Goal: Task Accomplishment & Management: Manage account settings

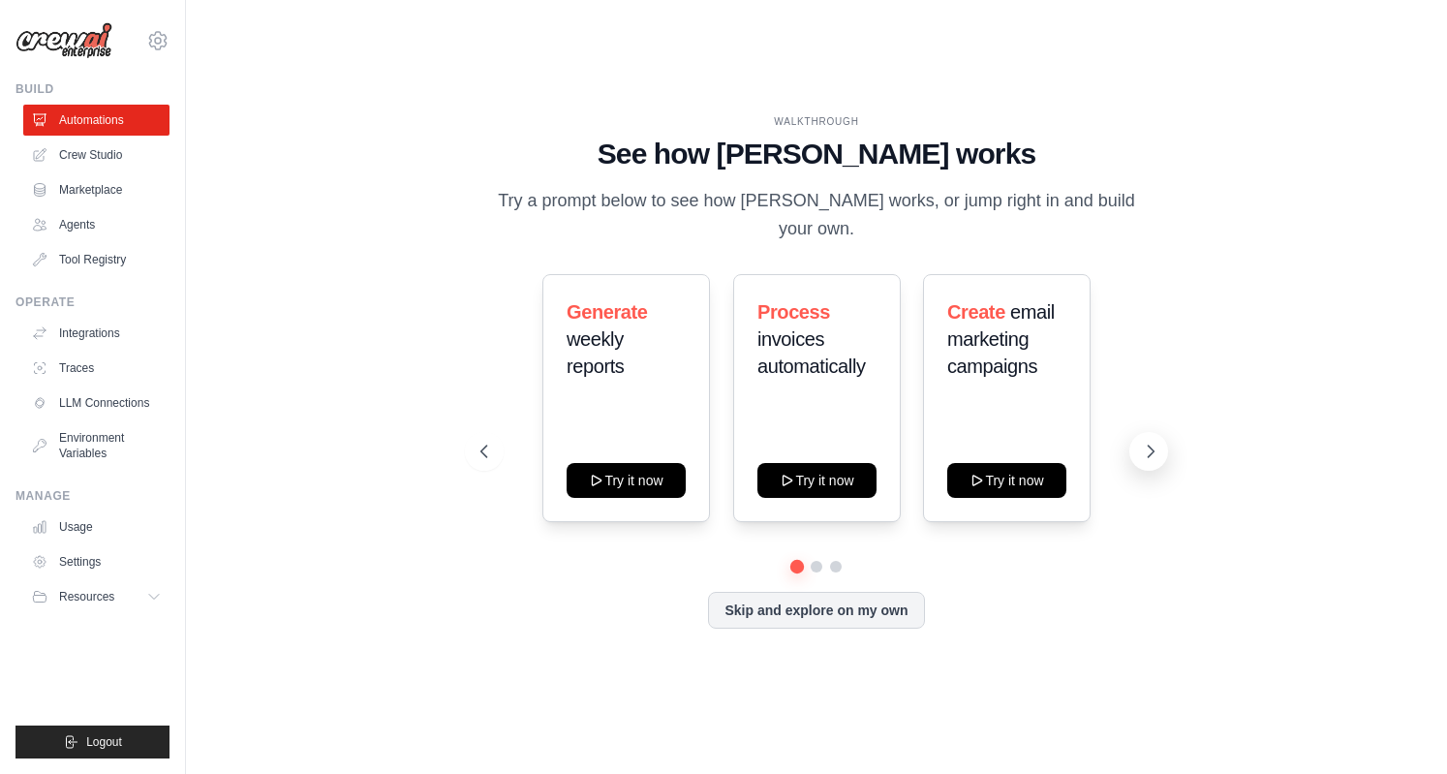
click at [1156, 449] on button at bounding box center [1149, 451] width 39 height 39
click at [1153, 450] on button at bounding box center [1149, 451] width 39 height 39
click at [83, 224] on link "Agents" at bounding box center [98, 224] width 146 height 31
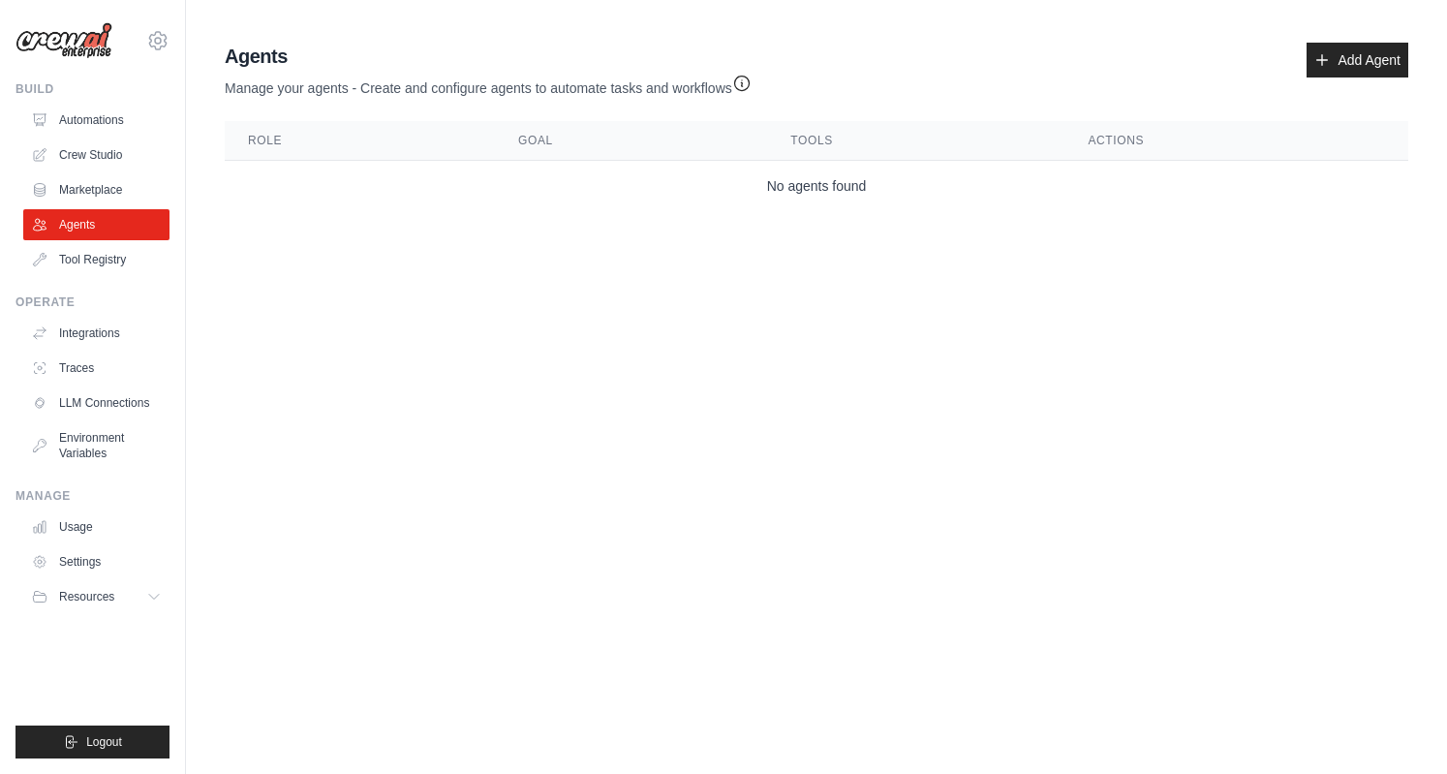
click at [1174, 425] on body "[EMAIL_ADDRESS][DOMAIN_NAME] Settings Build Automations Crew Studio" at bounding box center [723, 387] width 1447 height 774
click at [742, 80] on icon "button" at bounding box center [741, 82] width 19 height 19
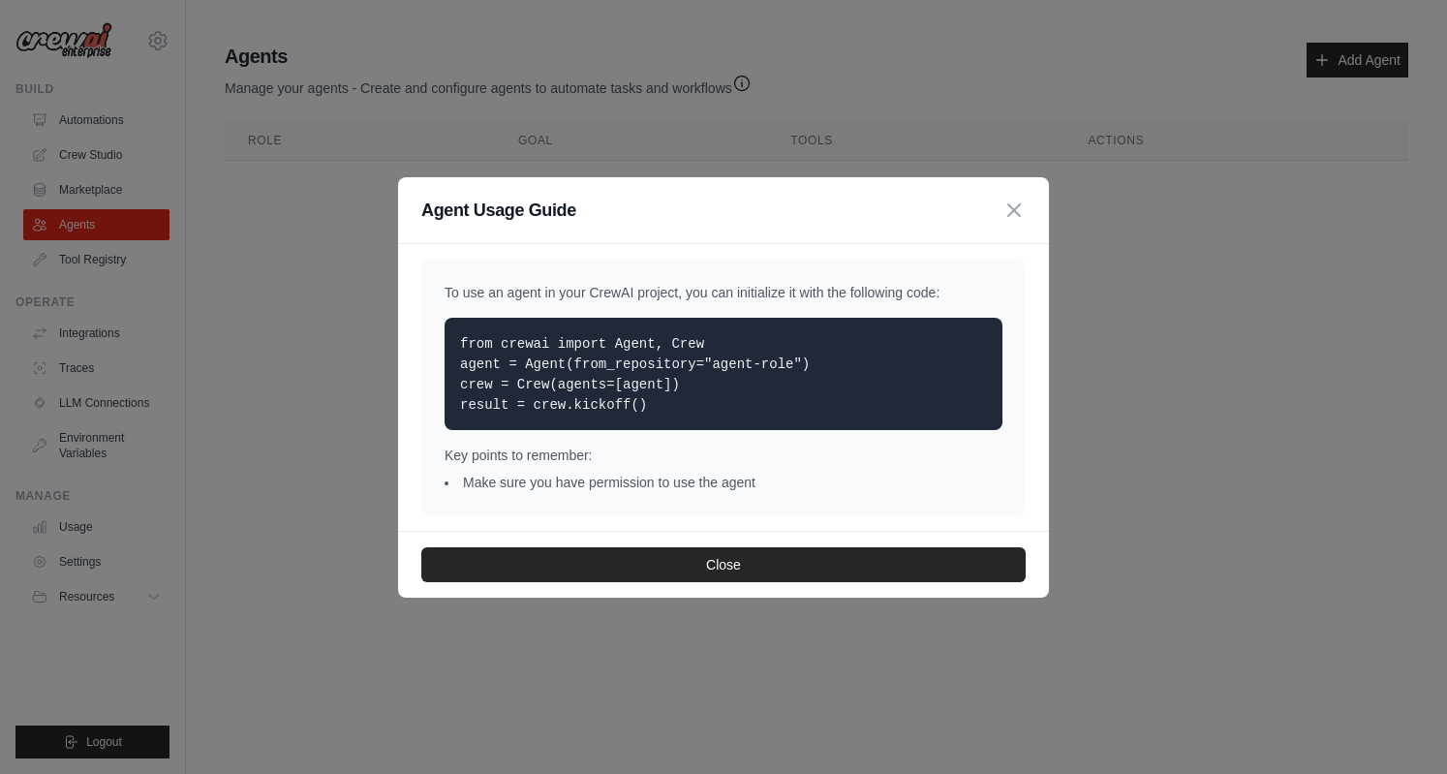
click at [1039, 214] on div "Agent Usage Guide" at bounding box center [723, 210] width 651 height 67
click at [1019, 209] on icon "button" at bounding box center [1014, 209] width 23 height 23
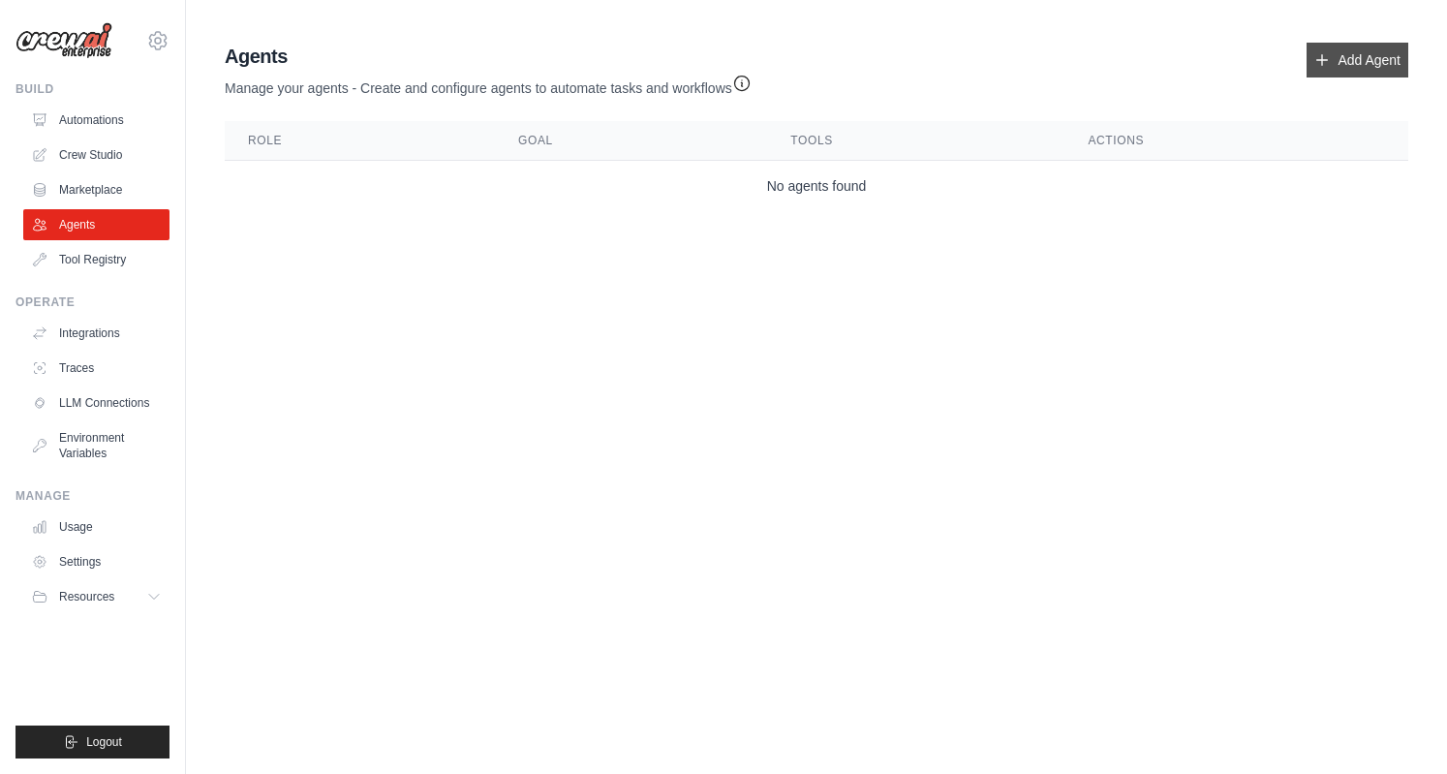
click at [1352, 56] on link "Add Agent" at bounding box center [1358, 60] width 102 height 35
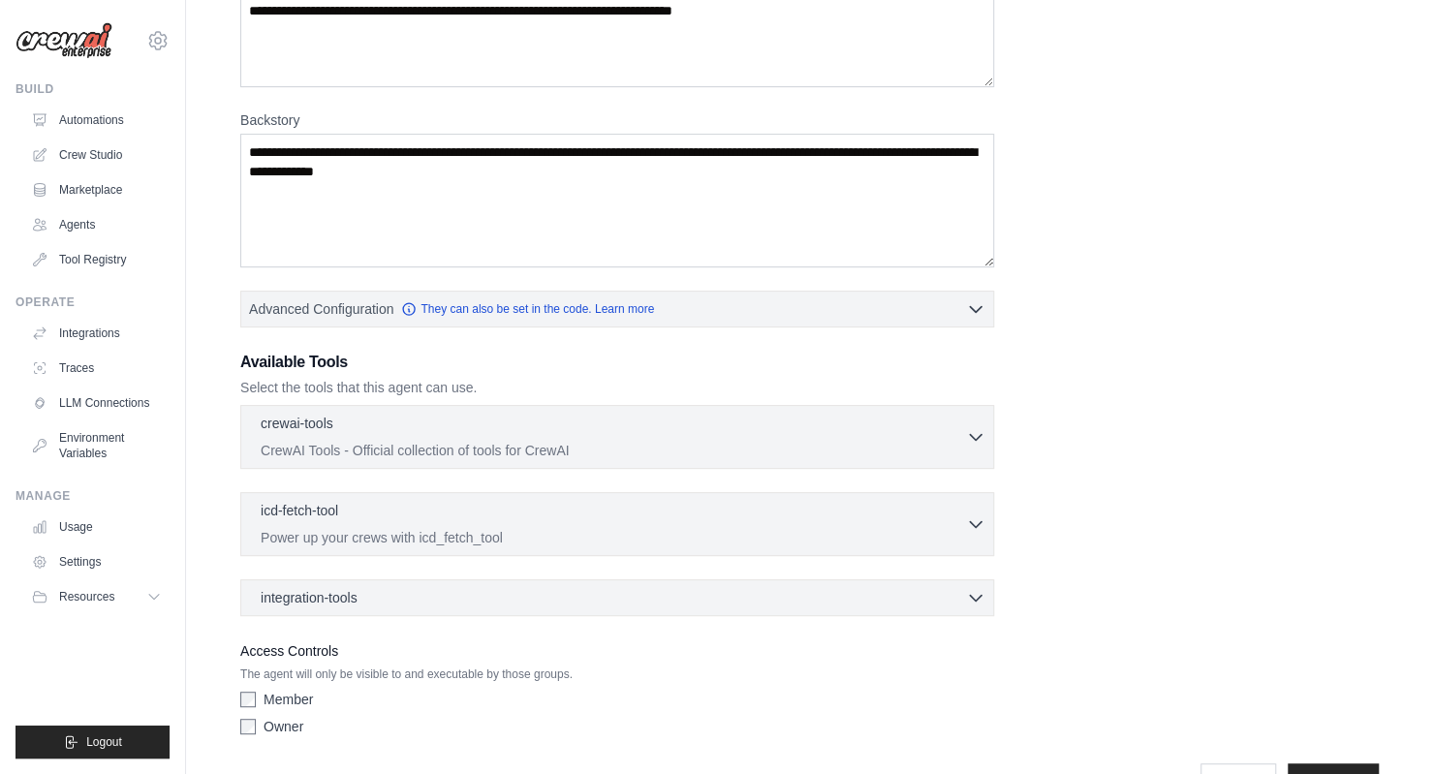
scroll to position [209, 0]
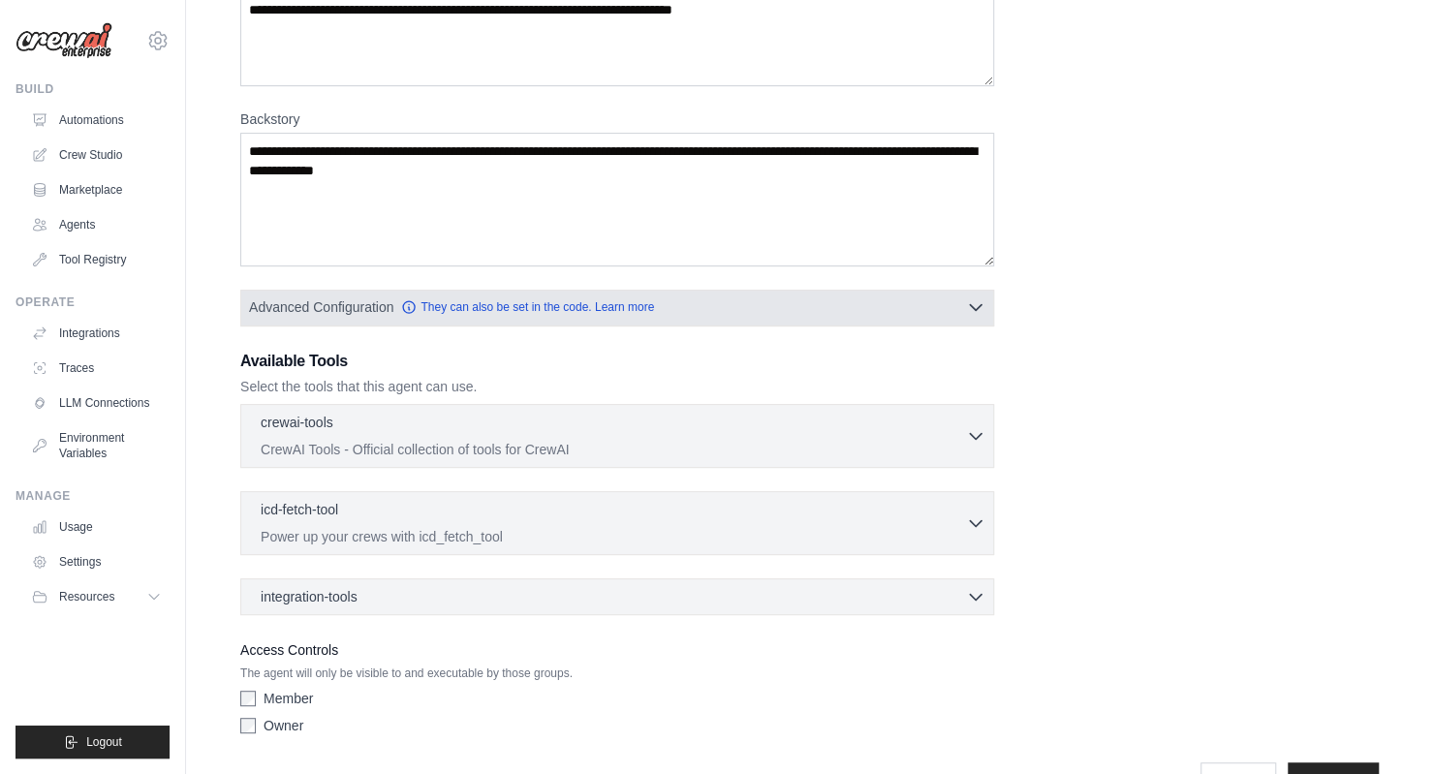
click at [984, 301] on icon "button" at bounding box center [975, 306] width 19 height 19
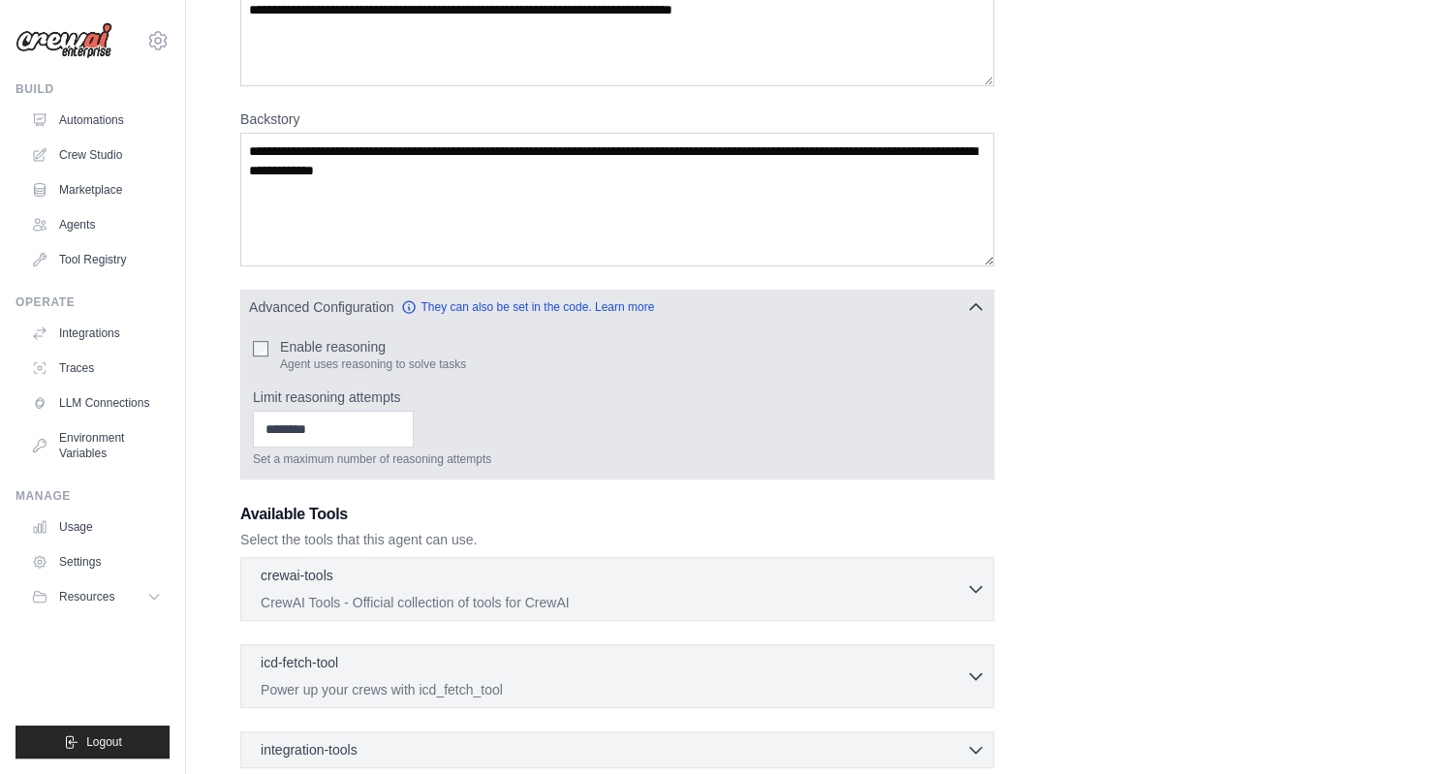
click at [975, 309] on icon "button" at bounding box center [975, 306] width 19 height 19
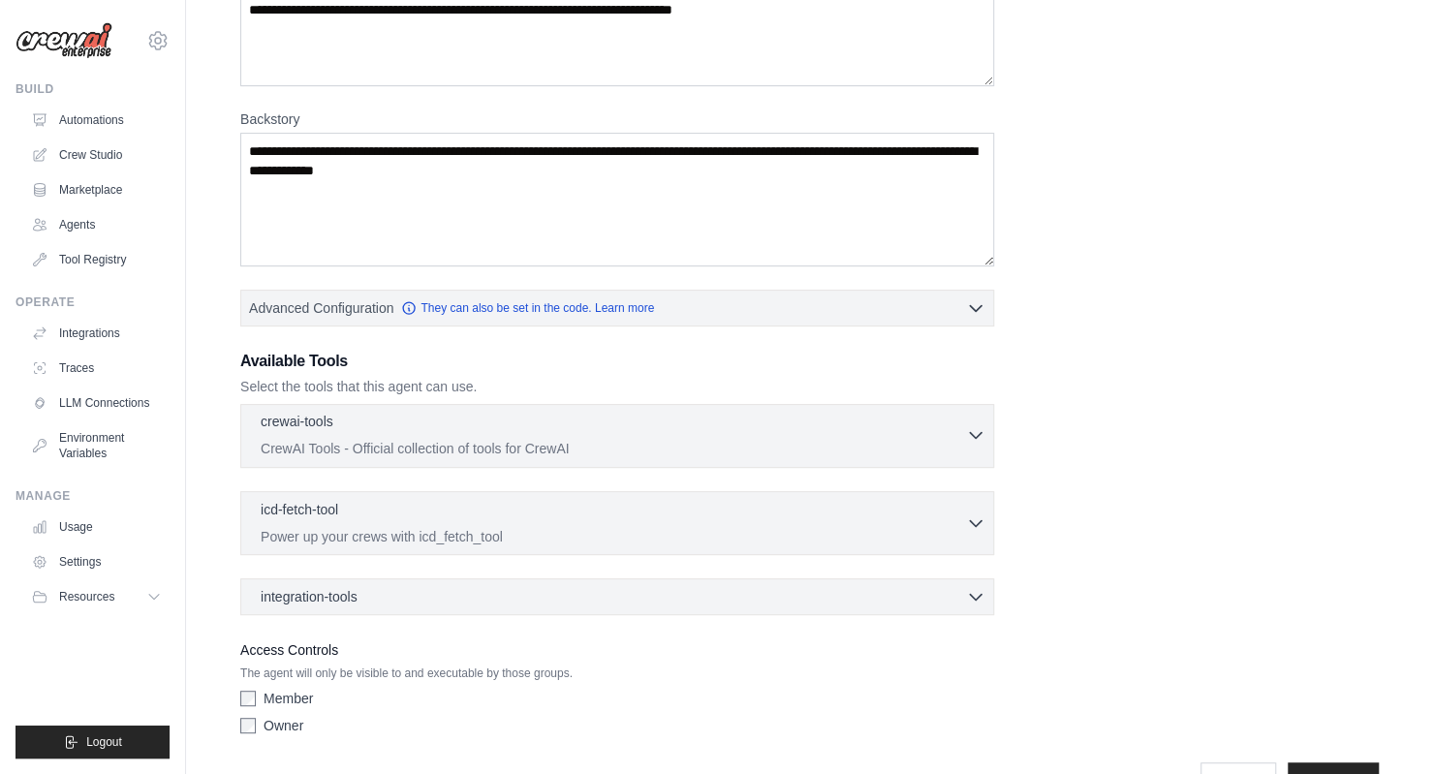
scroll to position [260, 0]
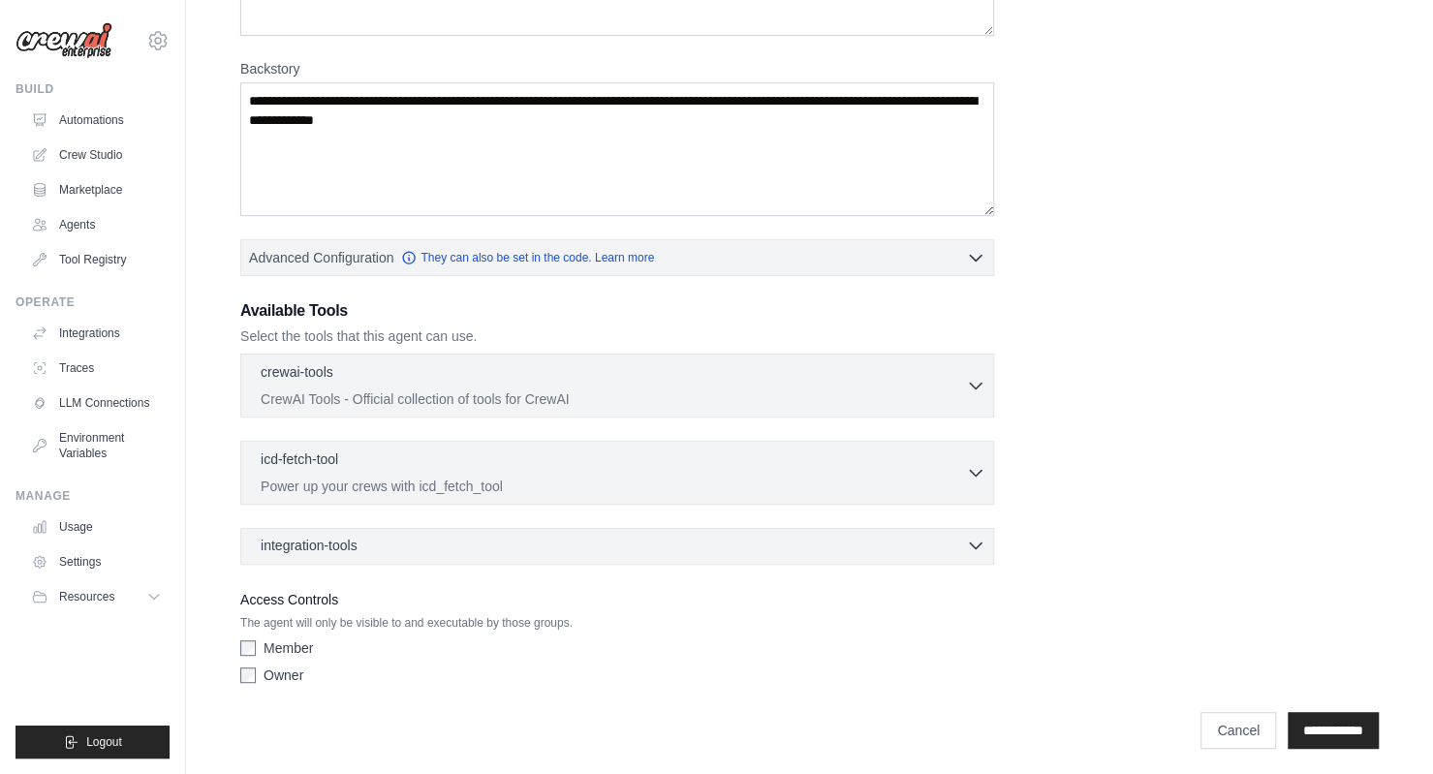
click at [975, 545] on icon "button" at bounding box center [975, 545] width 19 height 19
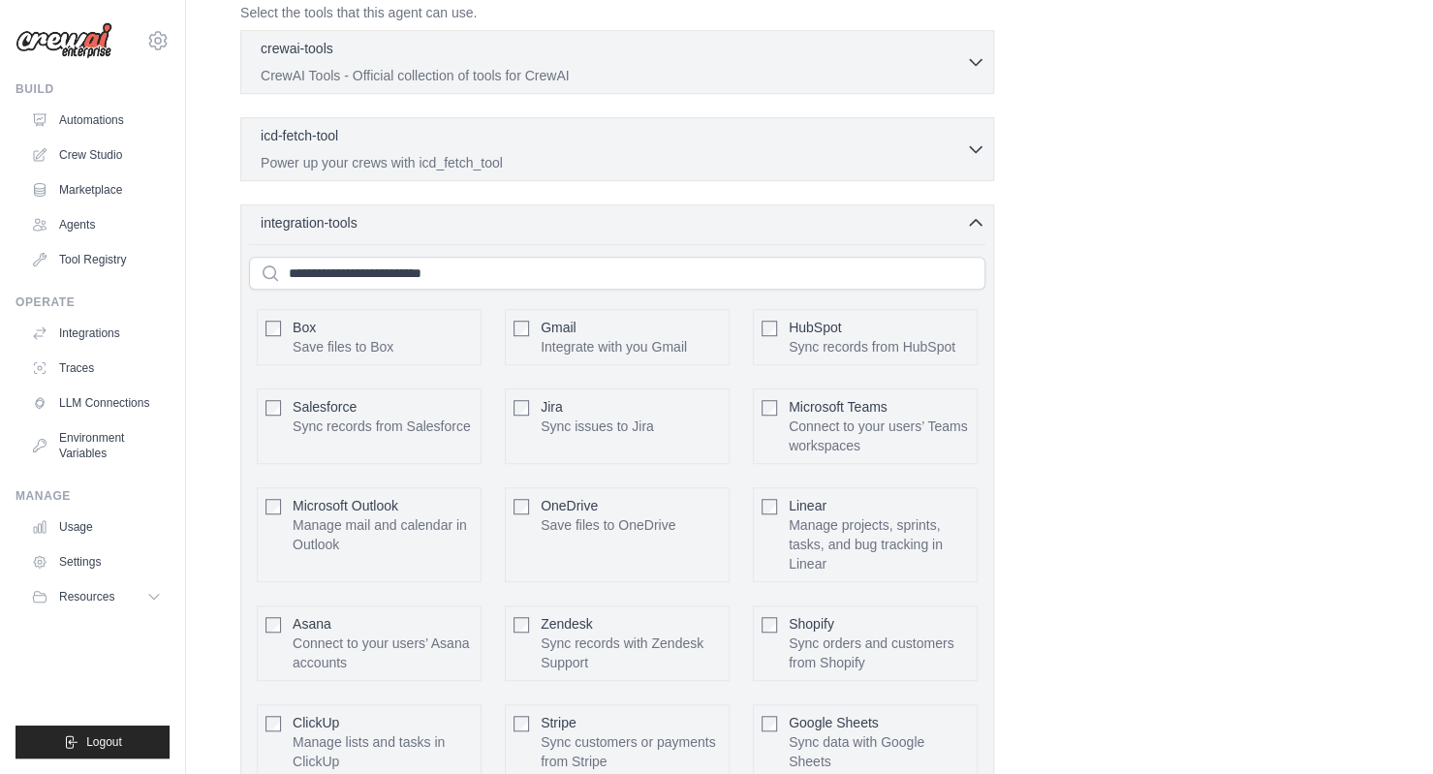
scroll to position [566, 0]
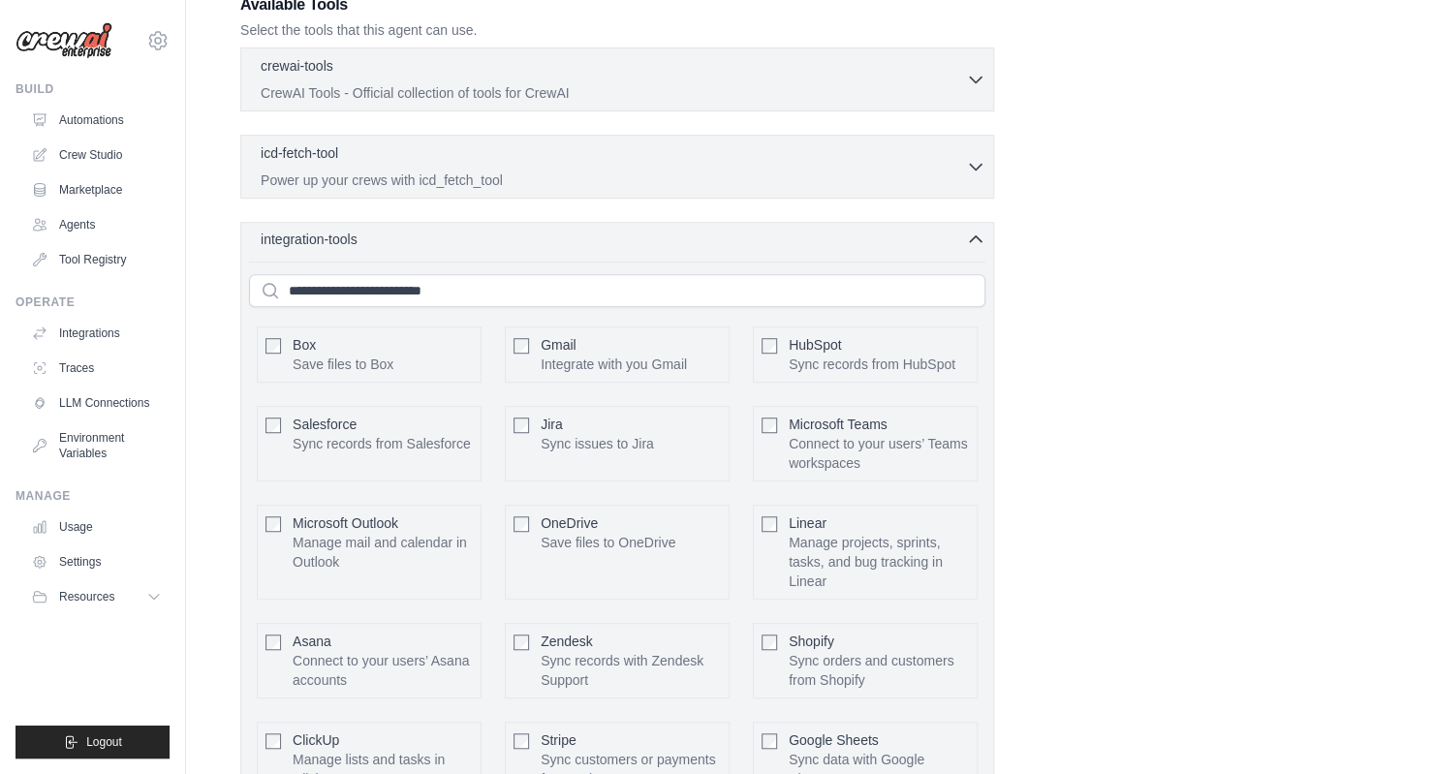
click at [973, 241] on icon "button" at bounding box center [975, 239] width 19 height 19
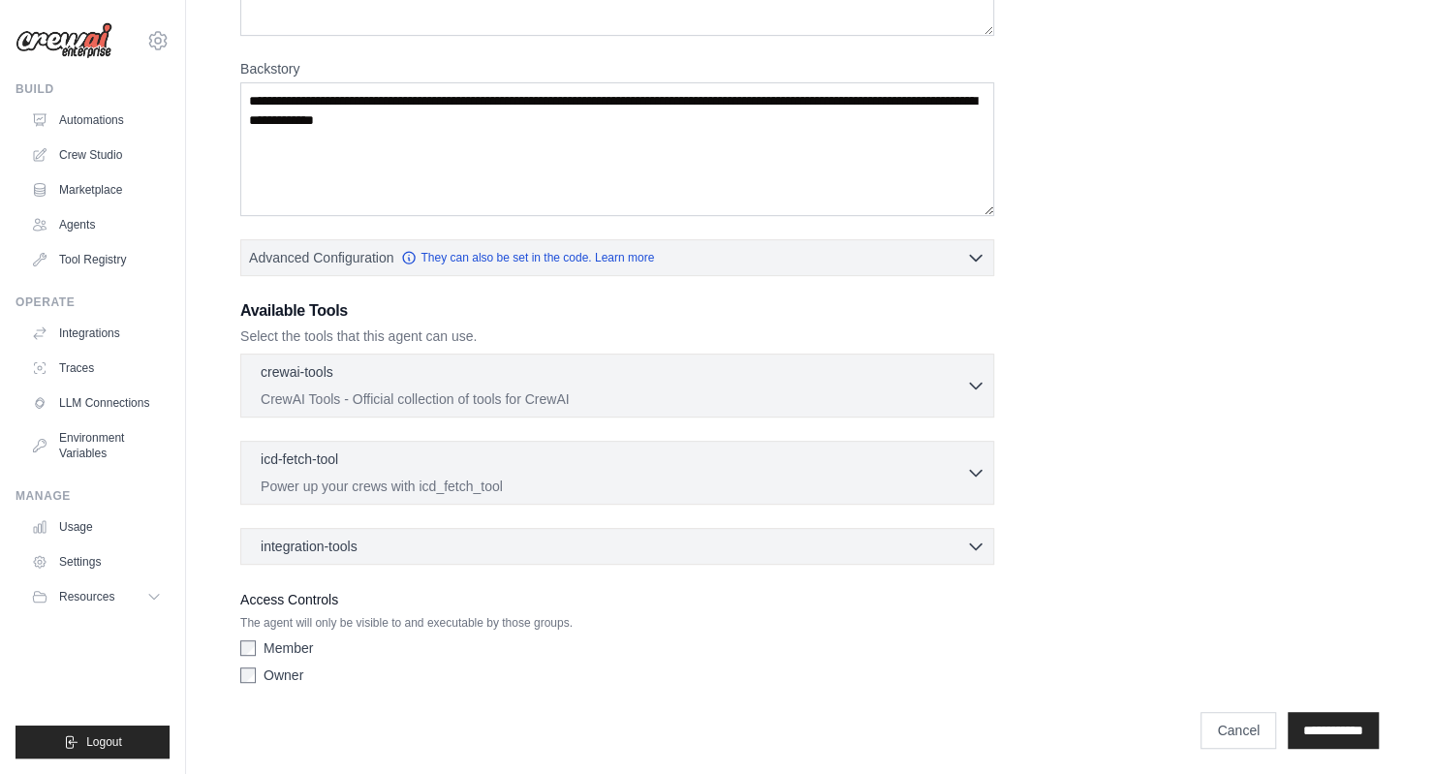
scroll to position [0, 0]
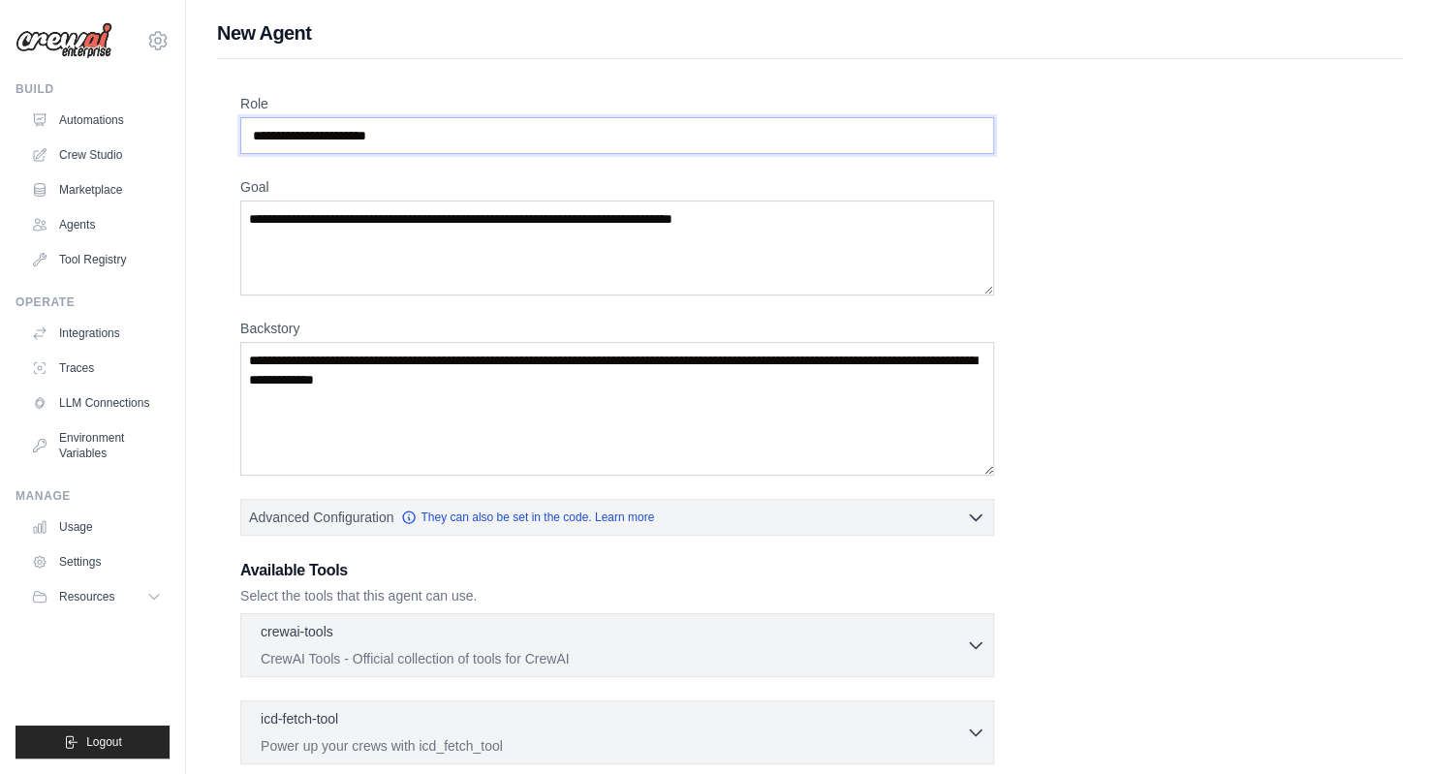
click at [562, 135] on input "Role" at bounding box center [617, 135] width 754 height 37
type input "*"
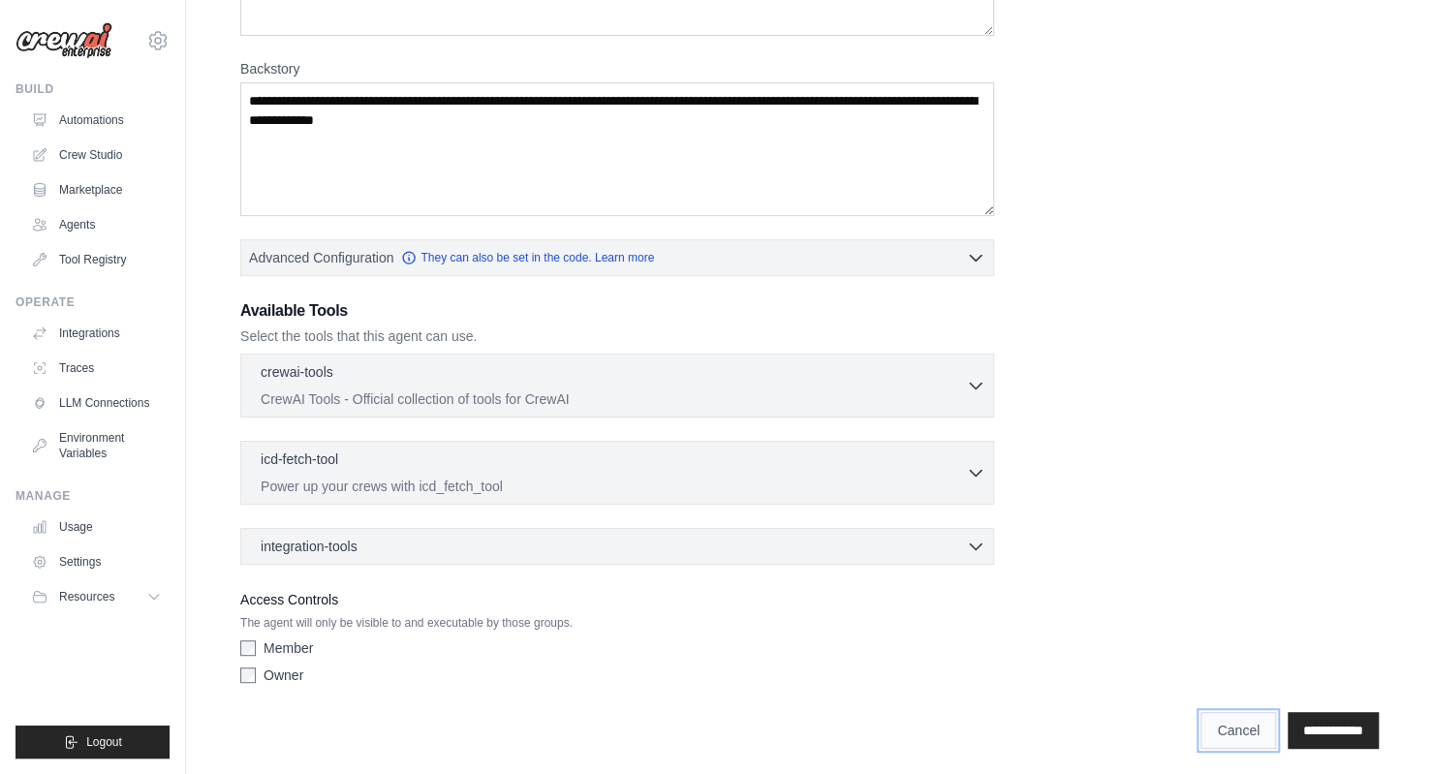
click at [1214, 715] on link "Cancel" at bounding box center [1238, 730] width 76 height 37
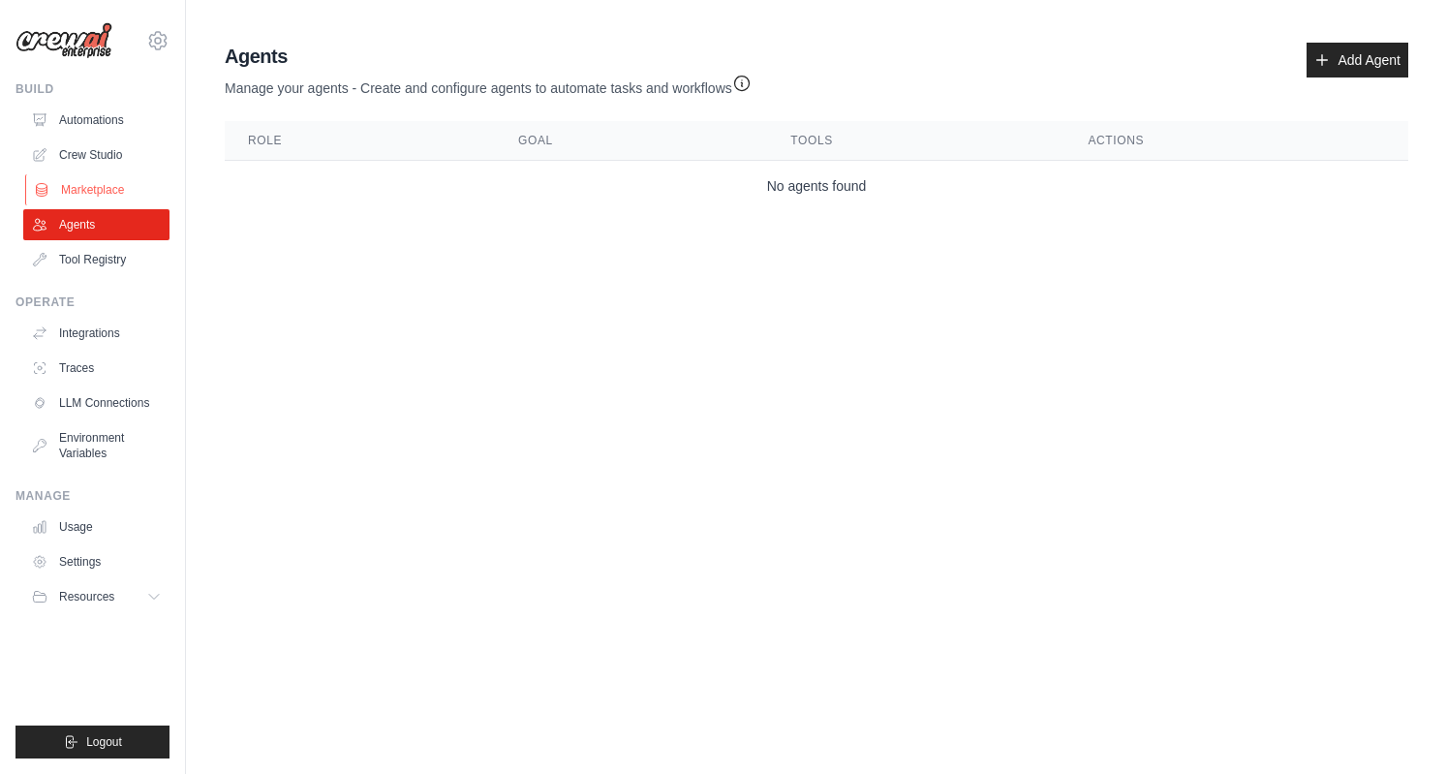
click at [109, 191] on link "Marketplace" at bounding box center [98, 189] width 146 height 31
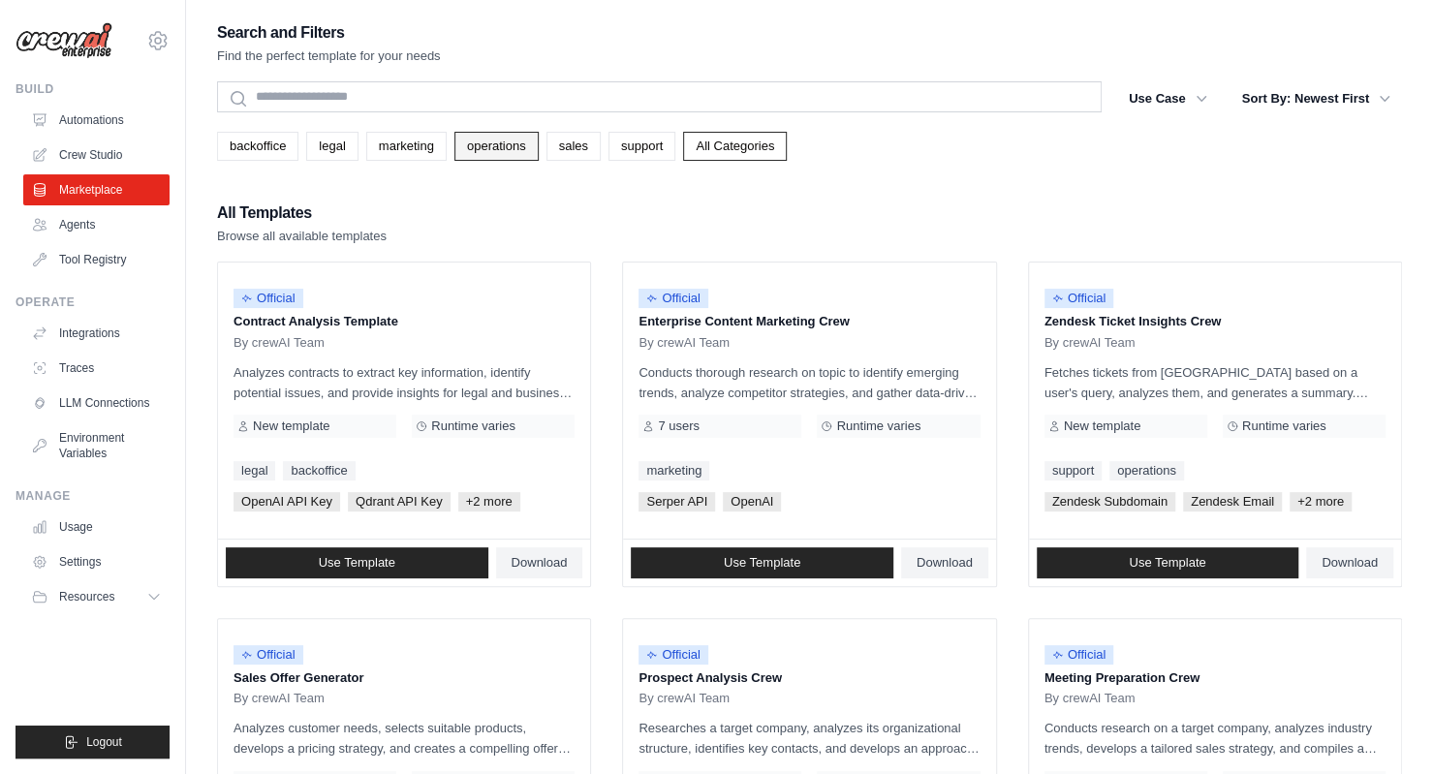
click at [506, 150] on link "operations" at bounding box center [496, 146] width 84 height 29
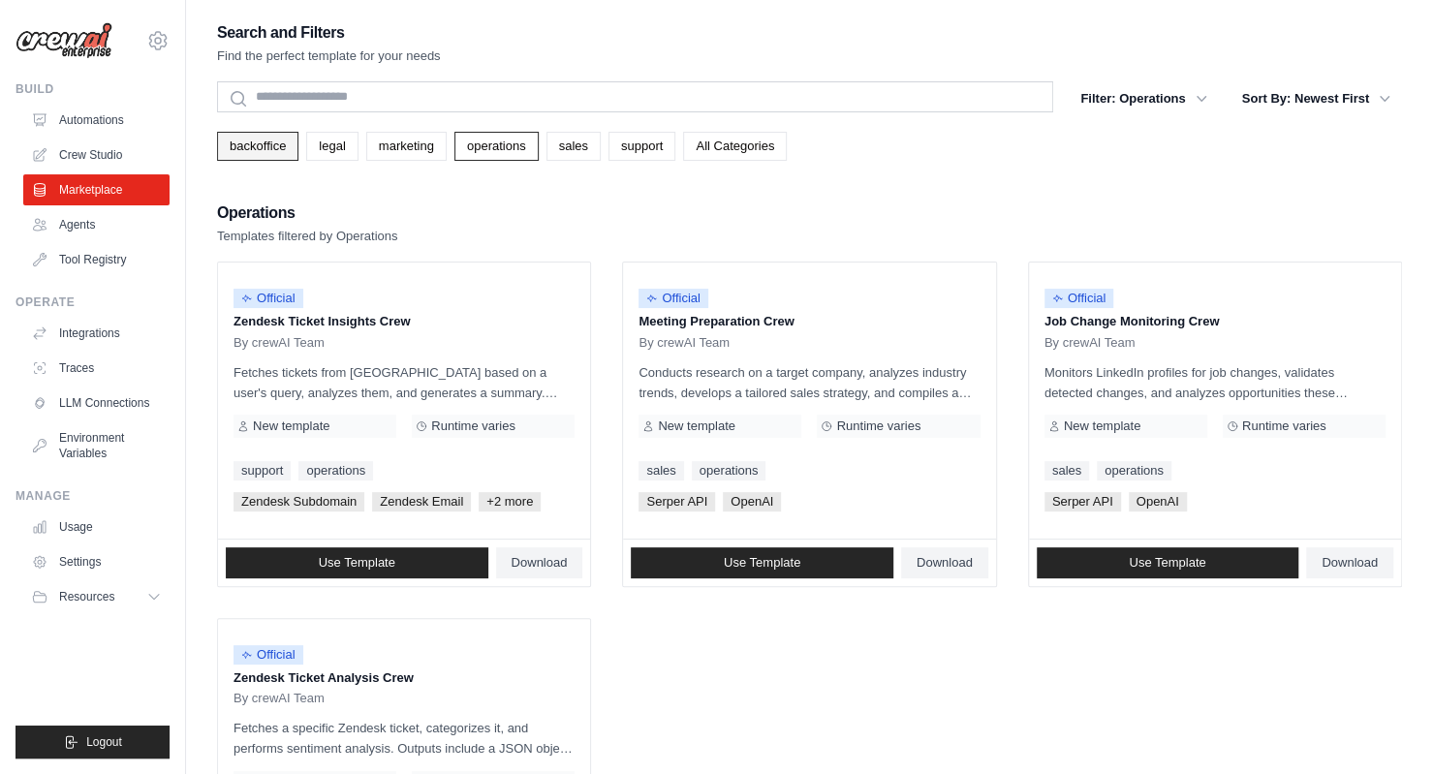
click at [277, 146] on link "backoffice" at bounding box center [257, 146] width 81 height 29
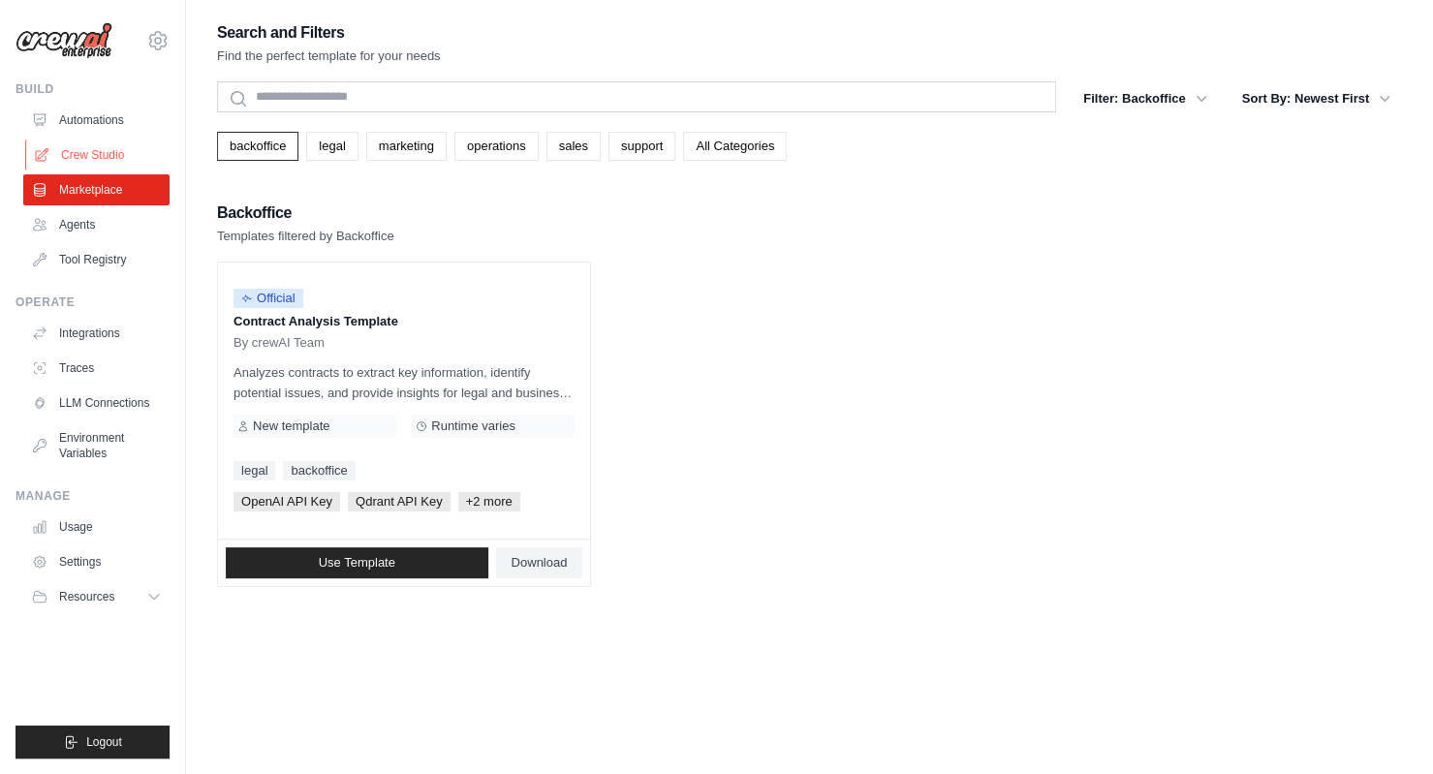
click at [101, 150] on link "Crew Studio" at bounding box center [98, 155] width 146 height 31
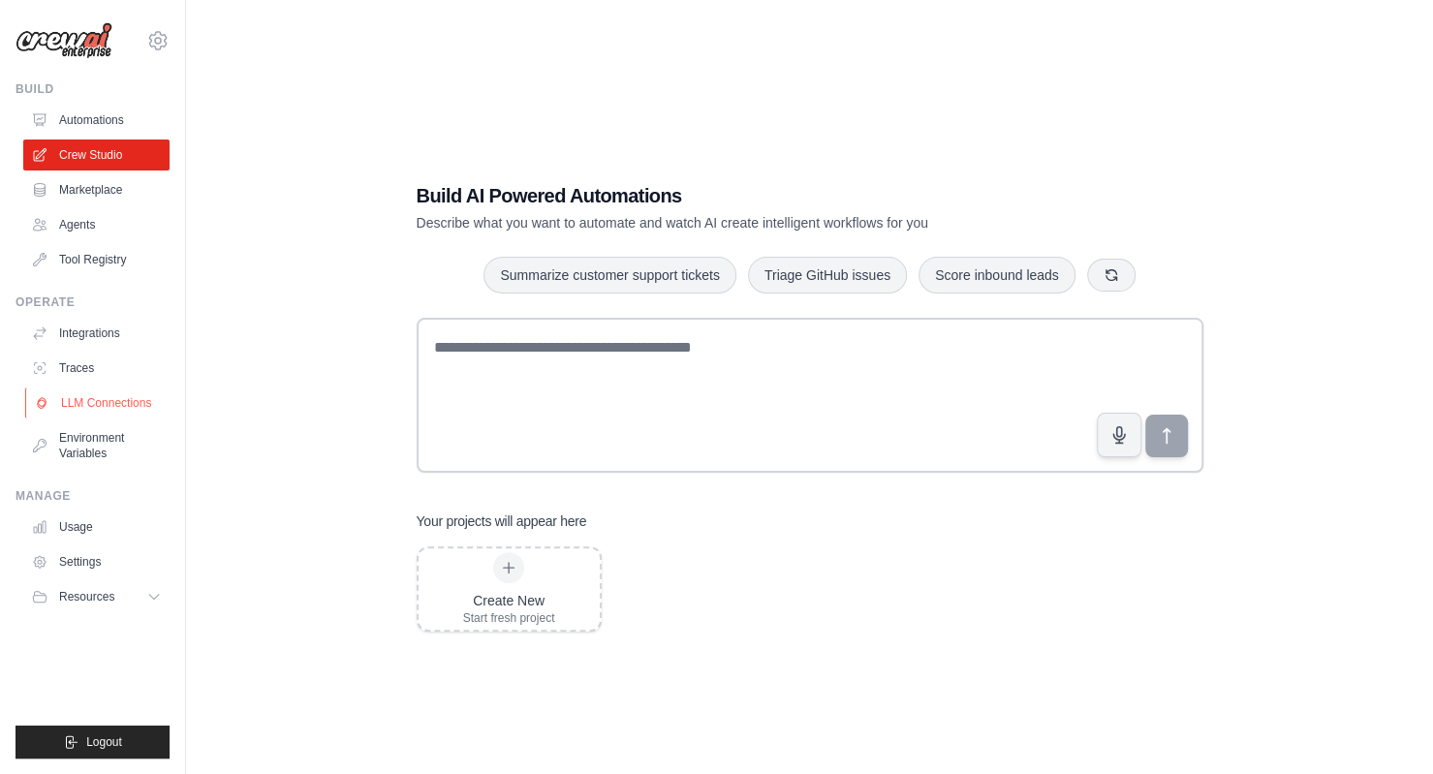
click at [102, 398] on link "LLM Connections" at bounding box center [98, 403] width 146 height 31
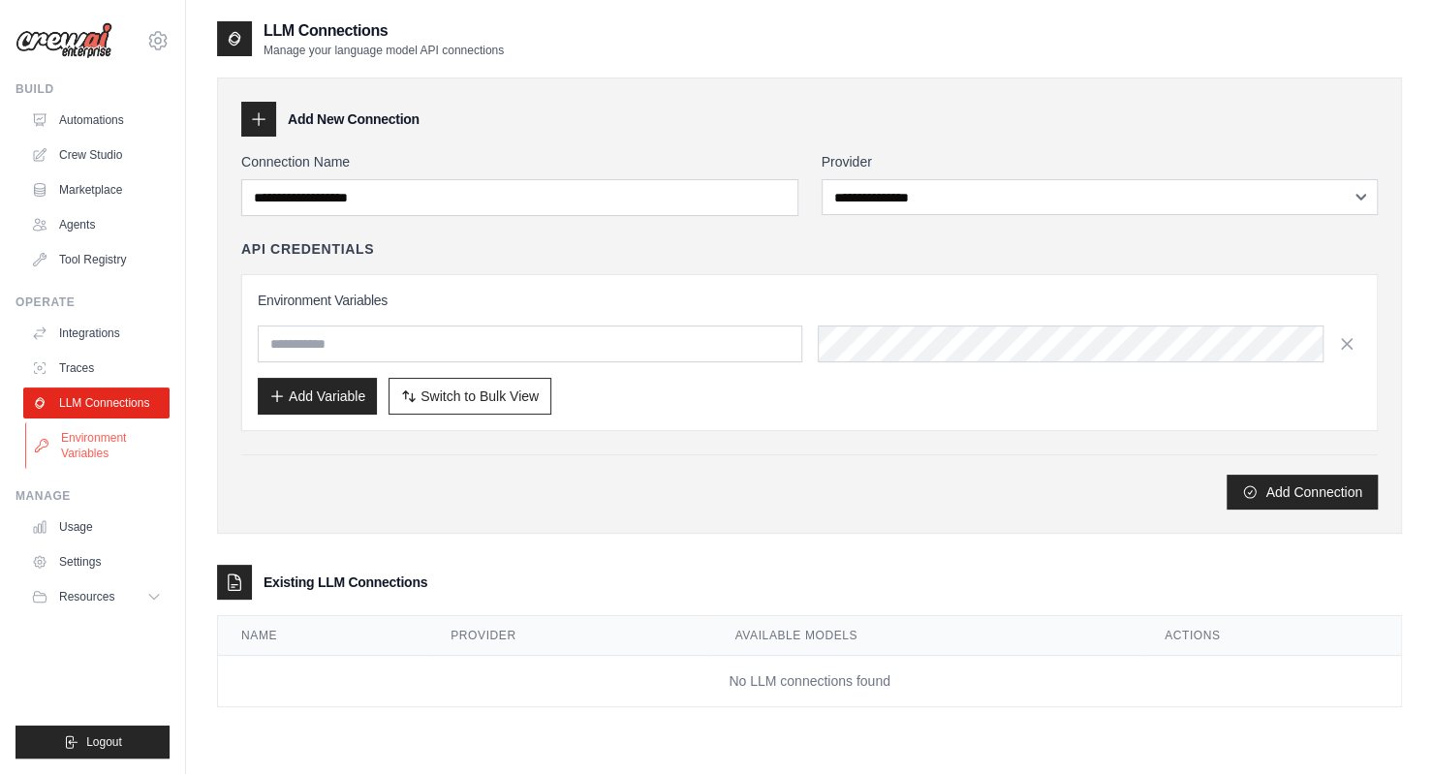
click at [99, 431] on link "Environment Variables" at bounding box center [98, 445] width 146 height 47
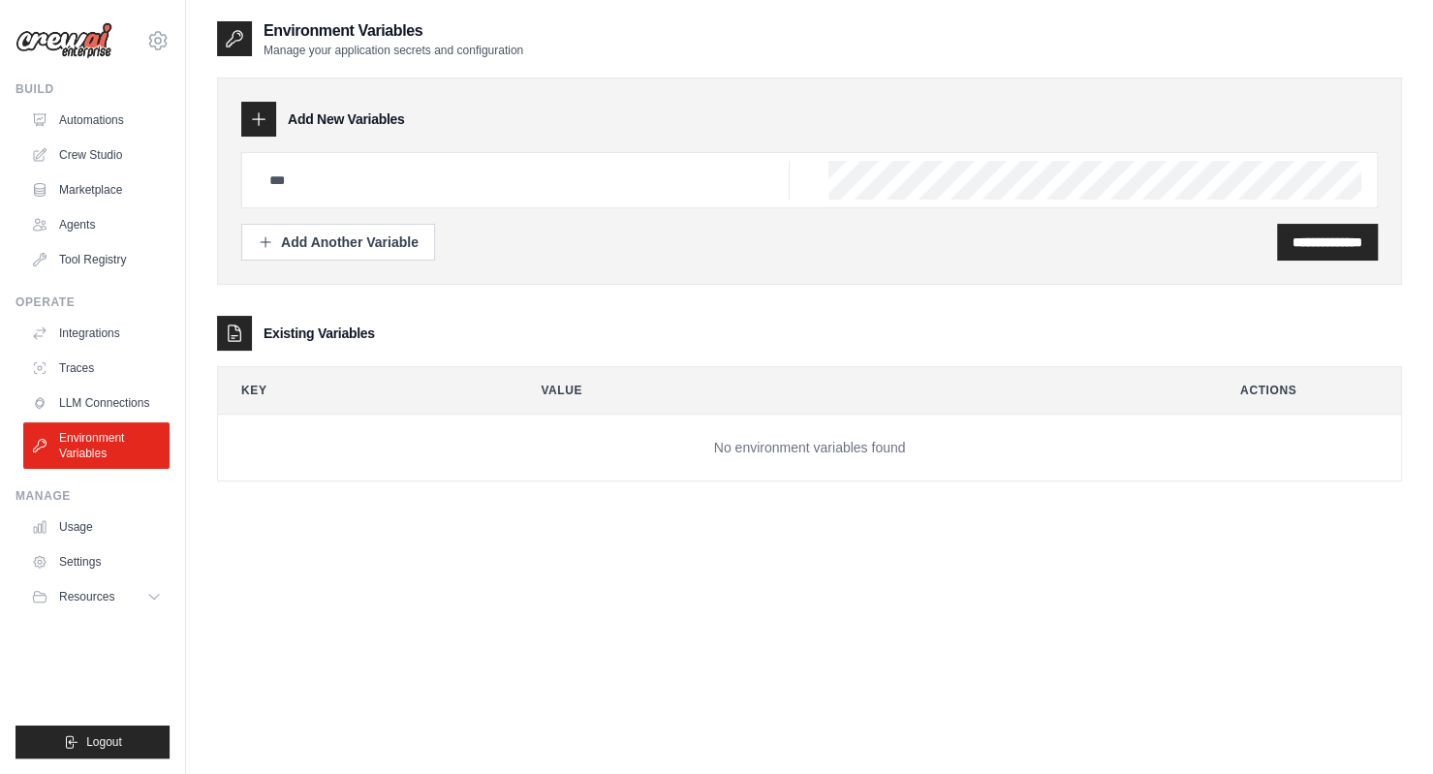
click at [264, 117] on icon at bounding box center [258, 118] width 19 height 19
click at [254, 117] on icon at bounding box center [258, 118] width 19 height 19
click at [260, 114] on icon at bounding box center [258, 118] width 19 height 19
click at [261, 123] on icon at bounding box center [258, 118] width 19 height 19
click at [295, 238] on div "Add Another Variable" at bounding box center [338, 241] width 161 height 19
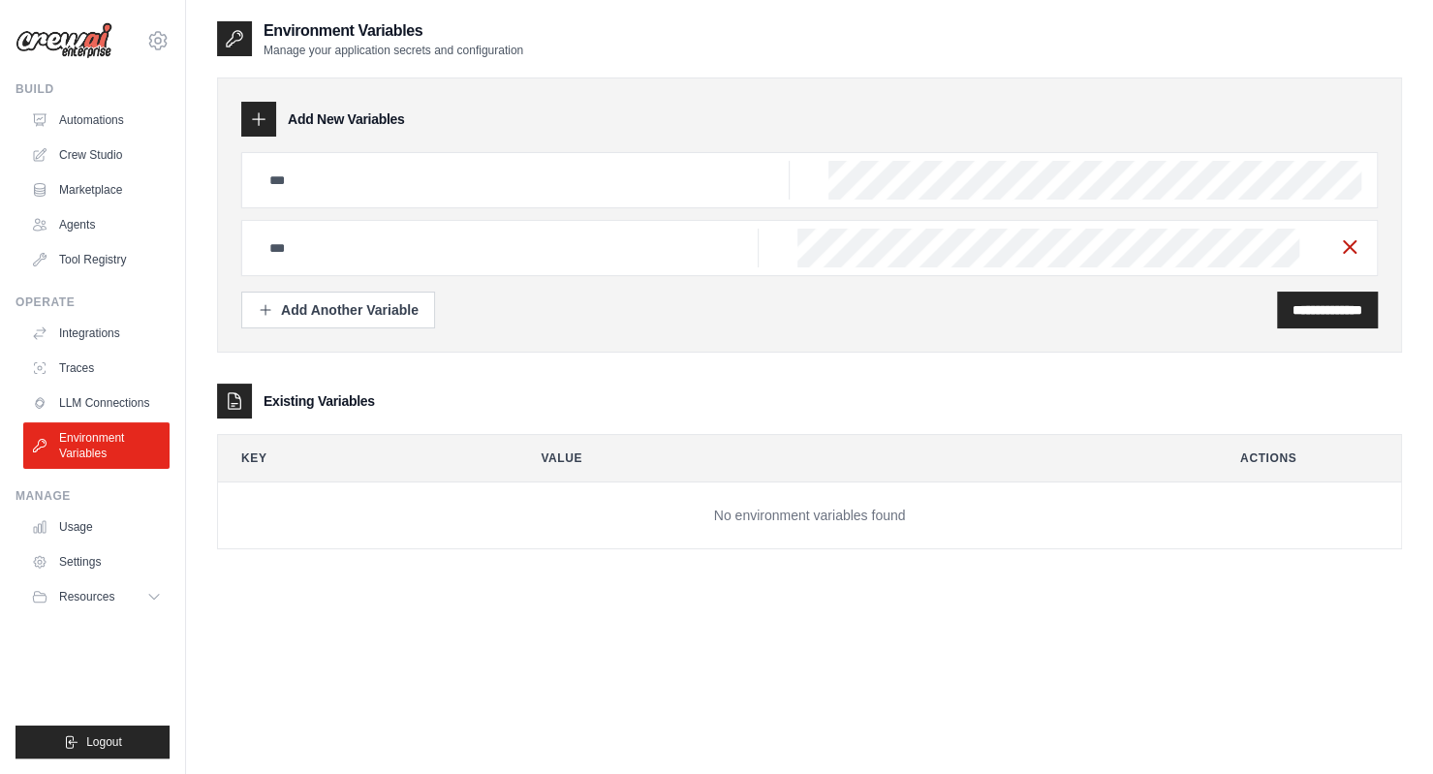
click at [1356, 255] on icon "button" at bounding box center [1349, 246] width 23 height 23
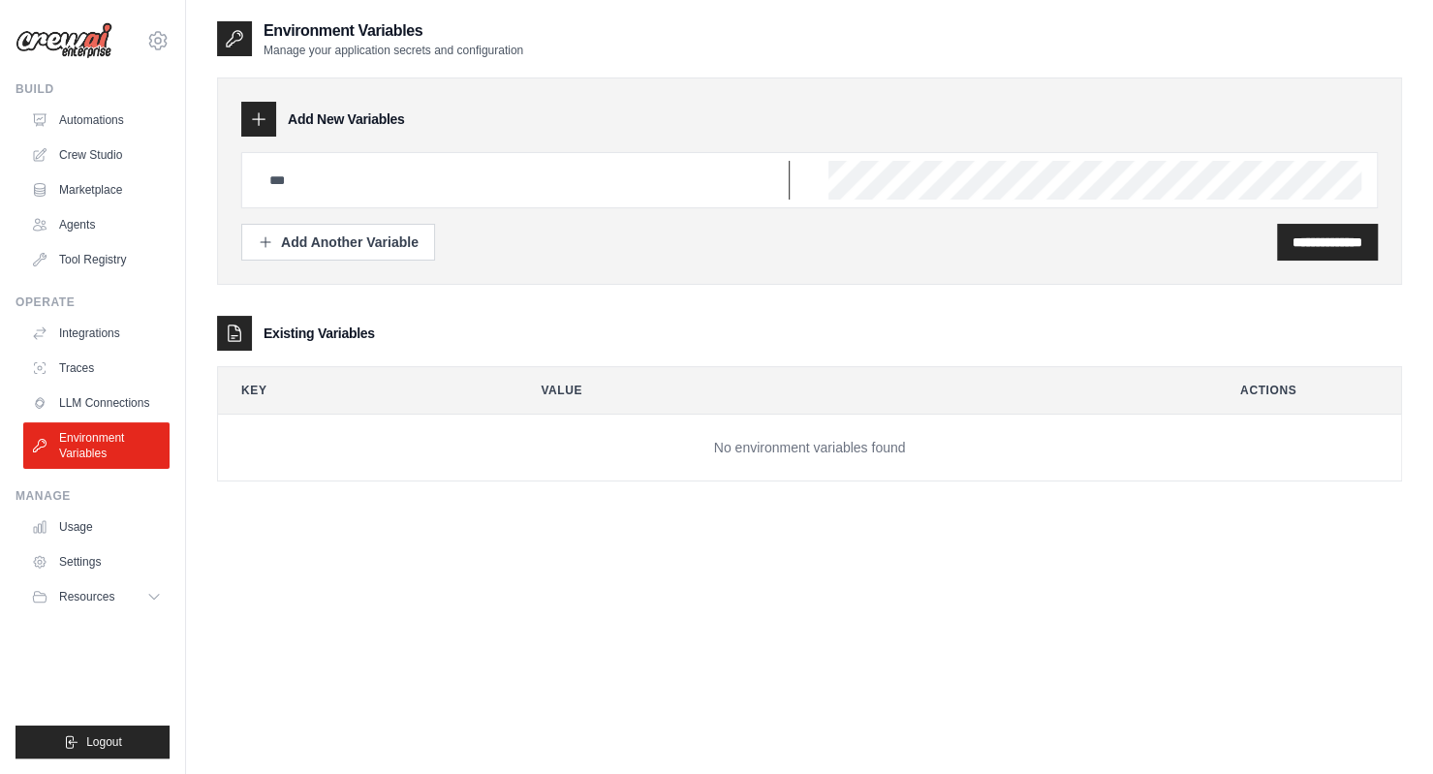
click at [761, 162] on input "text" at bounding box center [524, 180] width 532 height 39
click at [105, 534] on link "Usage" at bounding box center [98, 527] width 146 height 31
click at [143, 590] on button "Resources" at bounding box center [98, 596] width 146 height 31
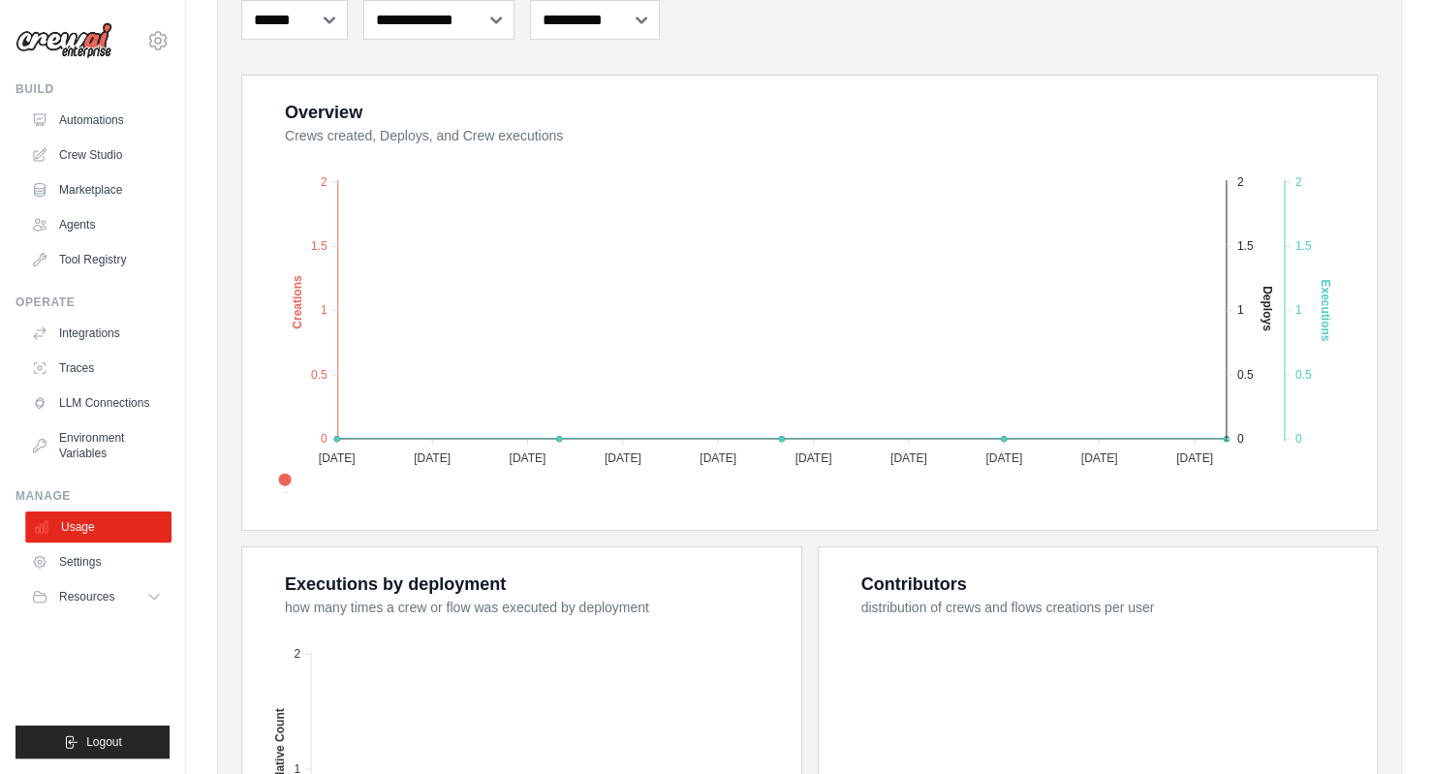
scroll to position [296, 0]
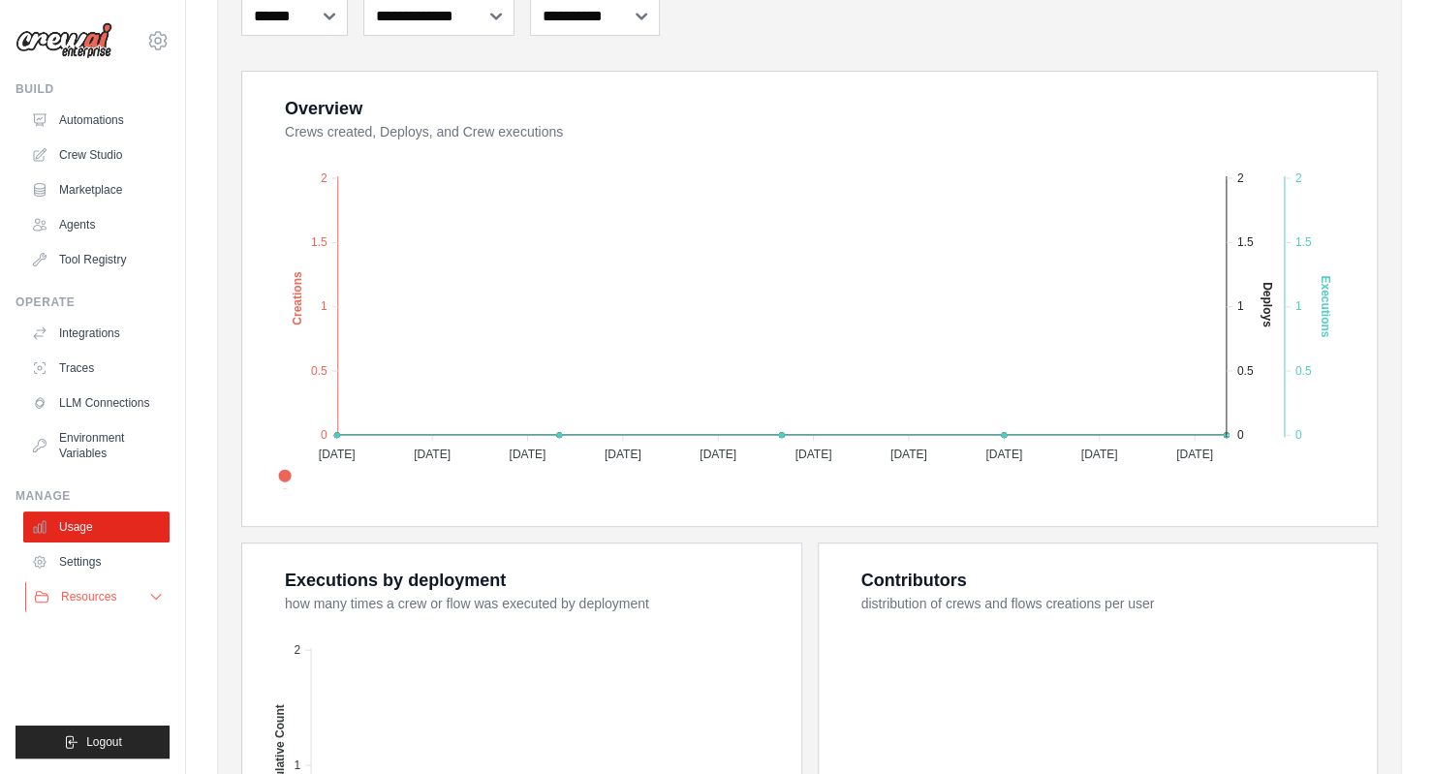
click at [156, 597] on icon at bounding box center [156, 597] width 16 height 16
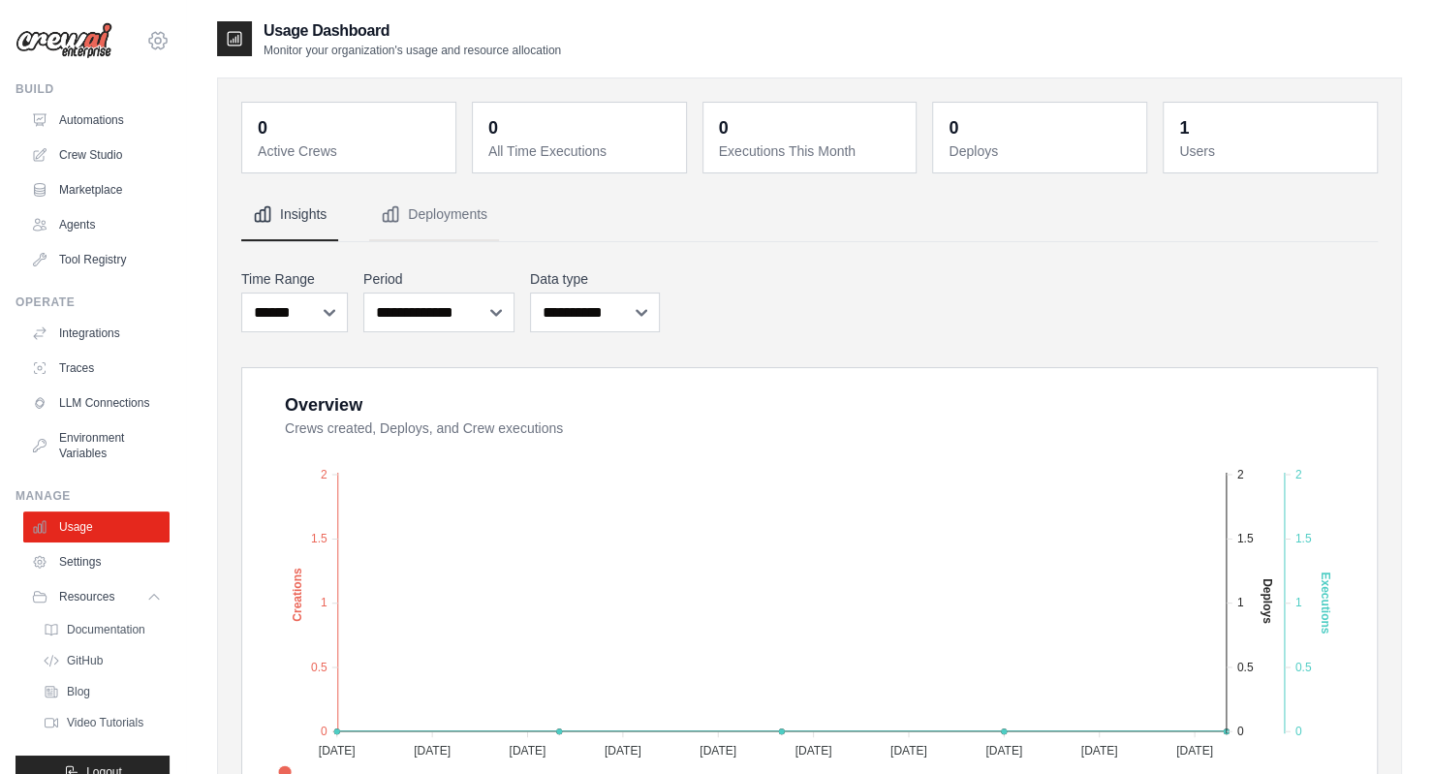
click at [149, 39] on icon at bounding box center [157, 40] width 17 height 16
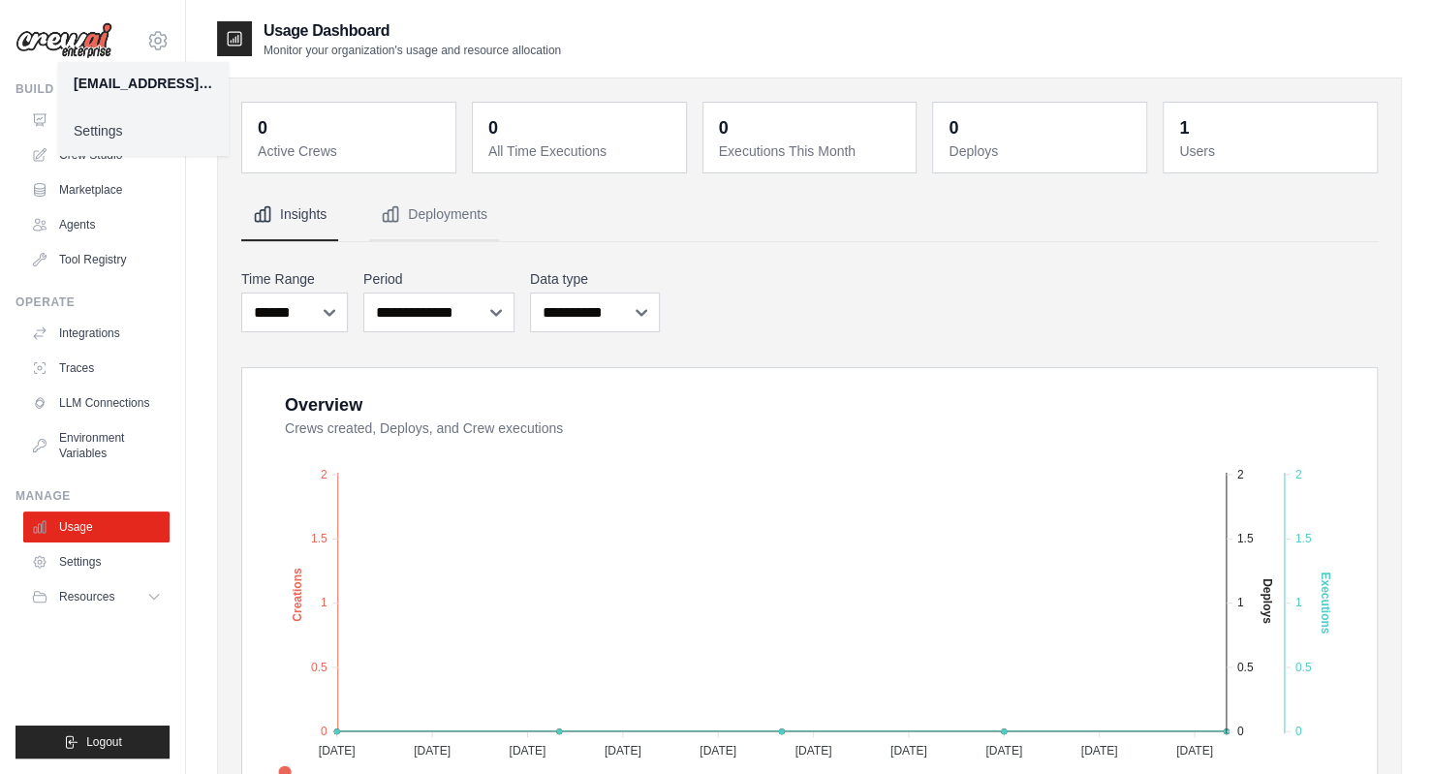
click at [128, 88] on div "[EMAIL_ADDRESS][DOMAIN_NAME]" at bounding box center [144, 83] width 140 height 19
click at [134, 635] on ul "Build Automations Crew Studio Marketplace Agents" at bounding box center [93, 419] width 154 height 677
click at [119, 109] on link "Automations" at bounding box center [98, 120] width 146 height 31
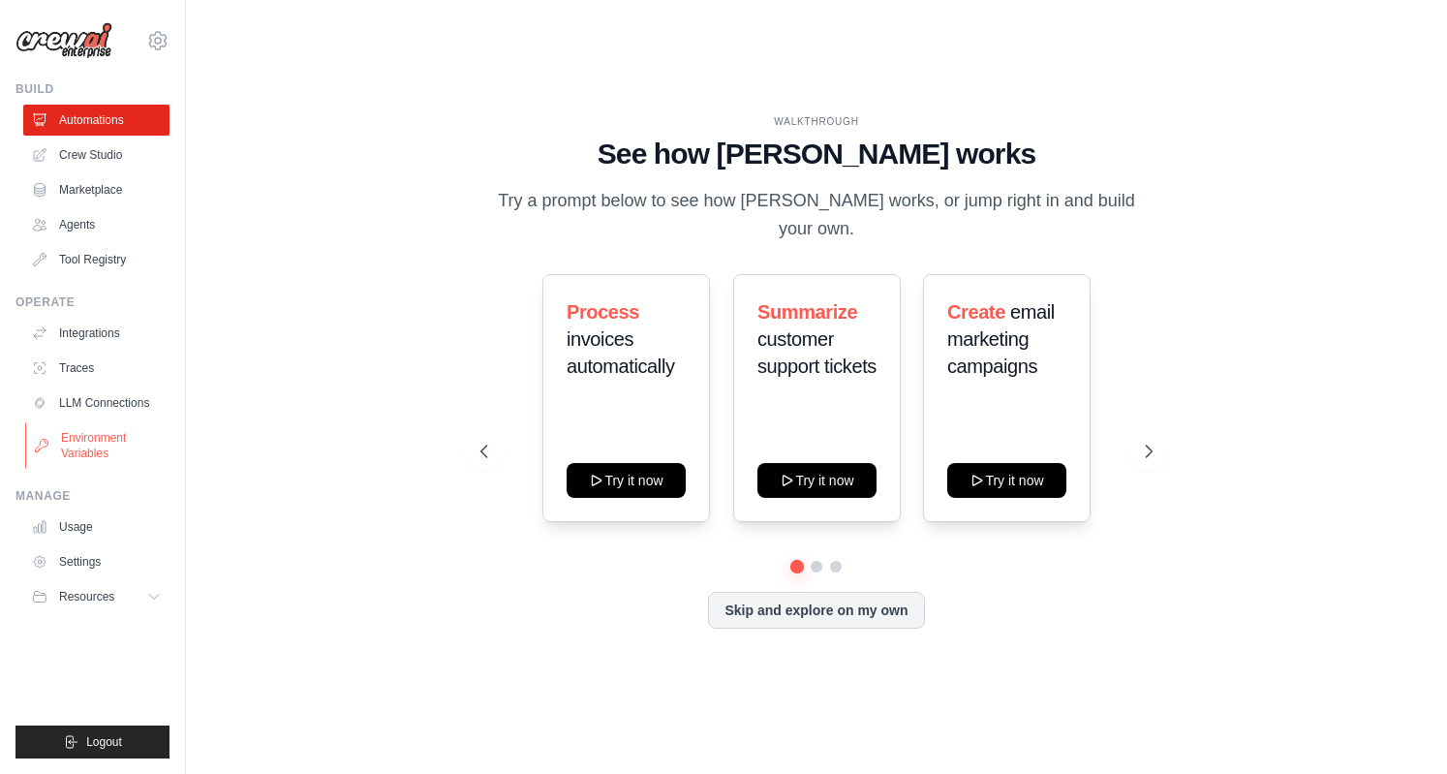
click at [133, 439] on link "Environment Variables" at bounding box center [98, 445] width 146 height 47
